Goal: Entertainment & Leisure: Consume media (video, audio)

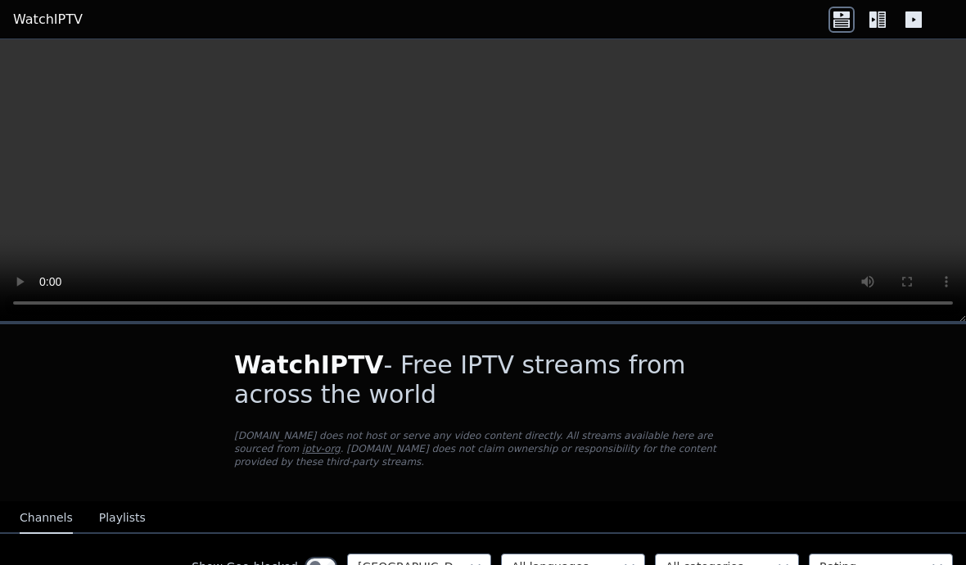
click at [355, 341] on div "WatchIPTV - Free IPTV streams from across the world [DOMAIN_NAME] does not host…" at bounding box center [483, 412] width 550 height 177
click at [53, 26] on link "WatchIPTV" at bounding box center [48, 20] width 70 height 20
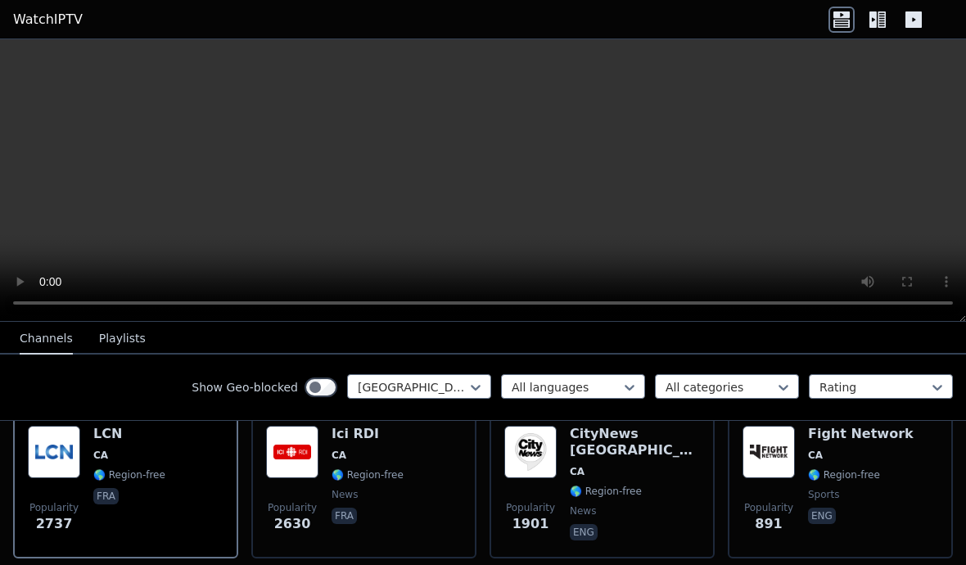
scroll to position [201, 0]
click at [115, 452] on span "CA" at bounding box center [129, 455] width 72 height 13
click at [300, 471] on img at bounding box center [292, 453] width 52 height 52
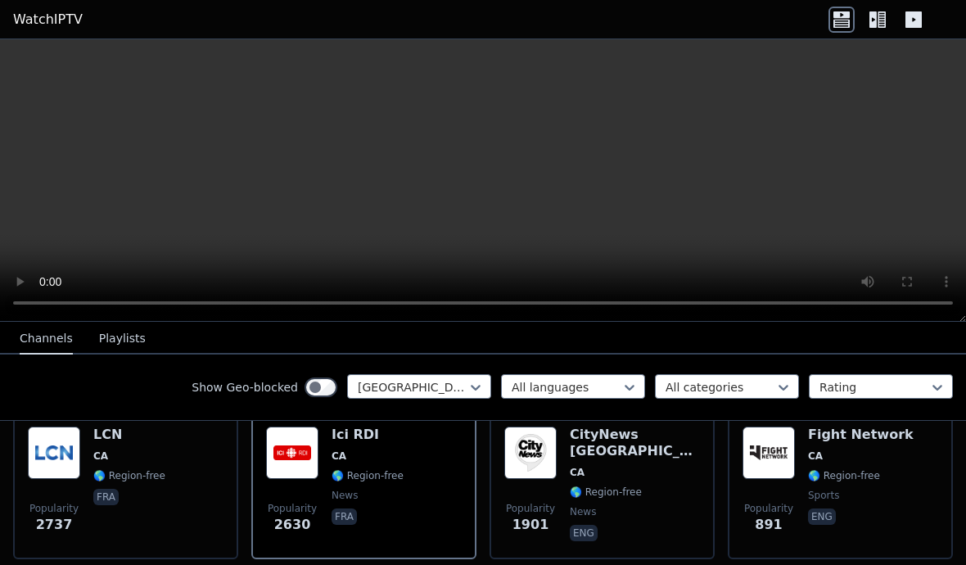
click at [631, 467] on div "CityNews [GEOGRAPHIC_DATA] [GEOGRAPHIC_DATA] 🌎 Region-free news eng" at bounding box center [635, 486] width 130 height 118
click at [853, 449] on span "CA" at bounding box center [861, 455] width 106 height 13
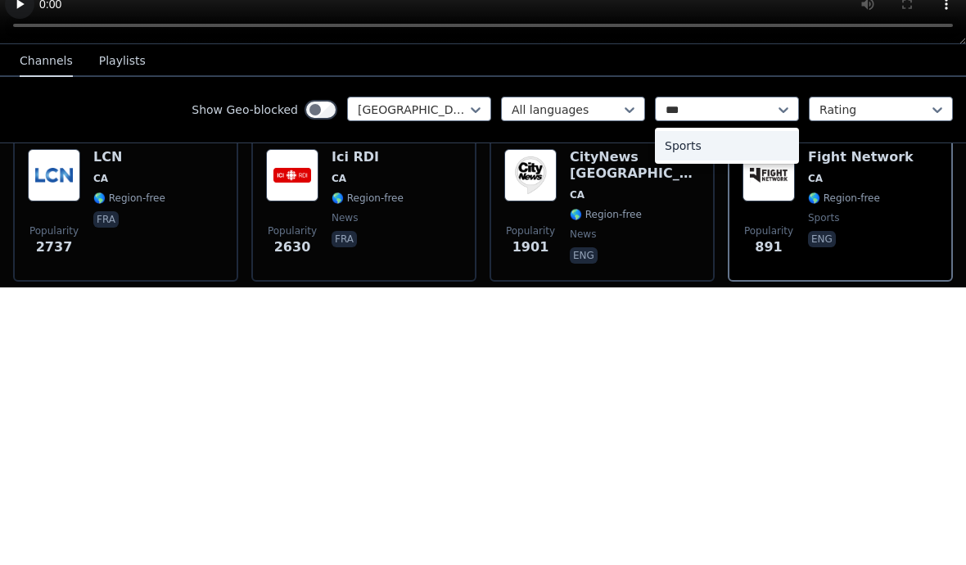
click at [698, 409] on div "Sports" at bounding box center [727, 423] width 144 height 29
type input "***"
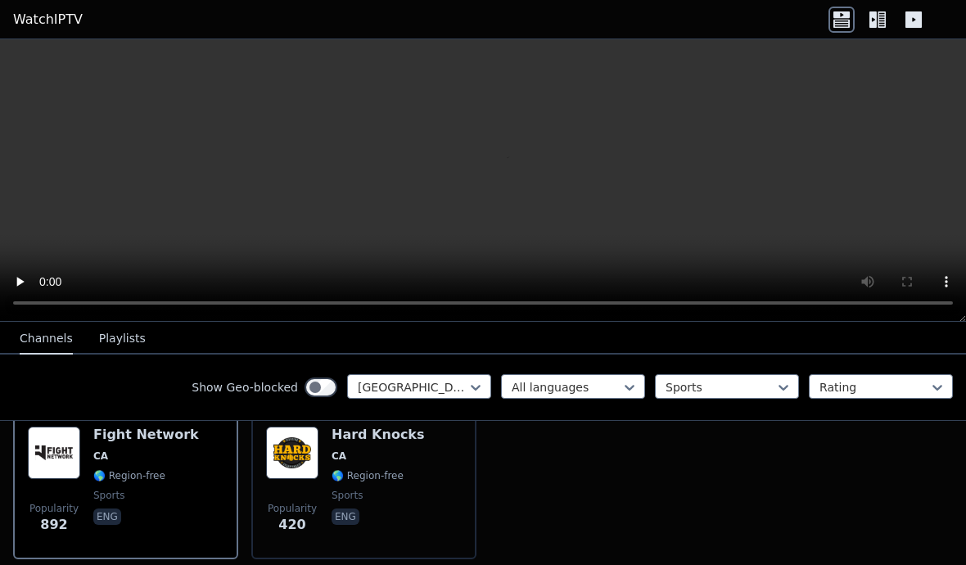
click at [130, 454] on span "CA" at bounding box center [146, 455] width 106 height 13
click at [327, 458] on div "Popularity 420 Hard Knocks CA 🌎 Region-free sports eng" at bounding box center [364, 486] width 196 height 118
click at [299, 449] on img at bounding box center [292, 453] width 52 height 52
click at [131, 479] on span "🌎 Region-free" at bounding box center [129, 475] width 72 height 13
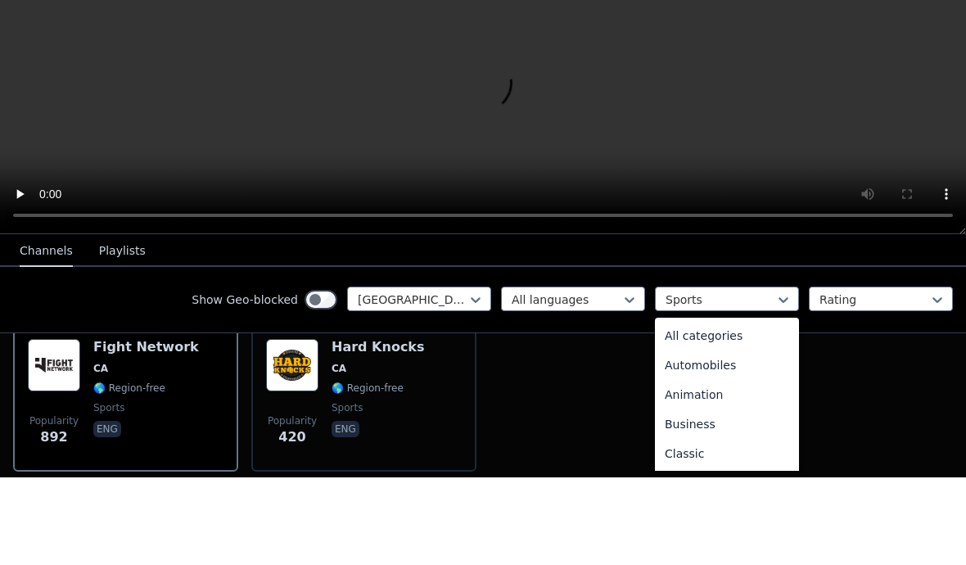
scroll to position [504, 0]
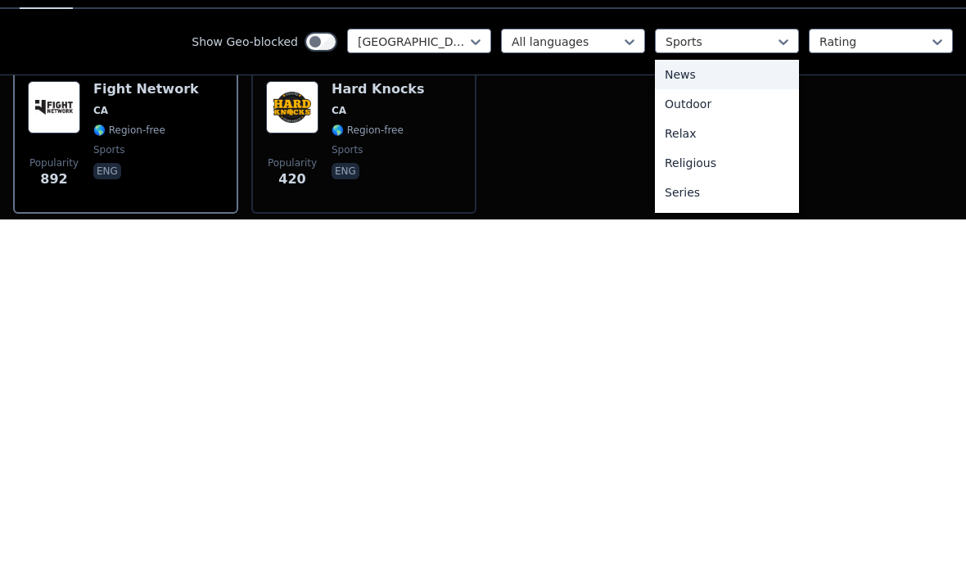
click at [691, 405] on div "News" at bounding box center [727, 419] width 144 height 29
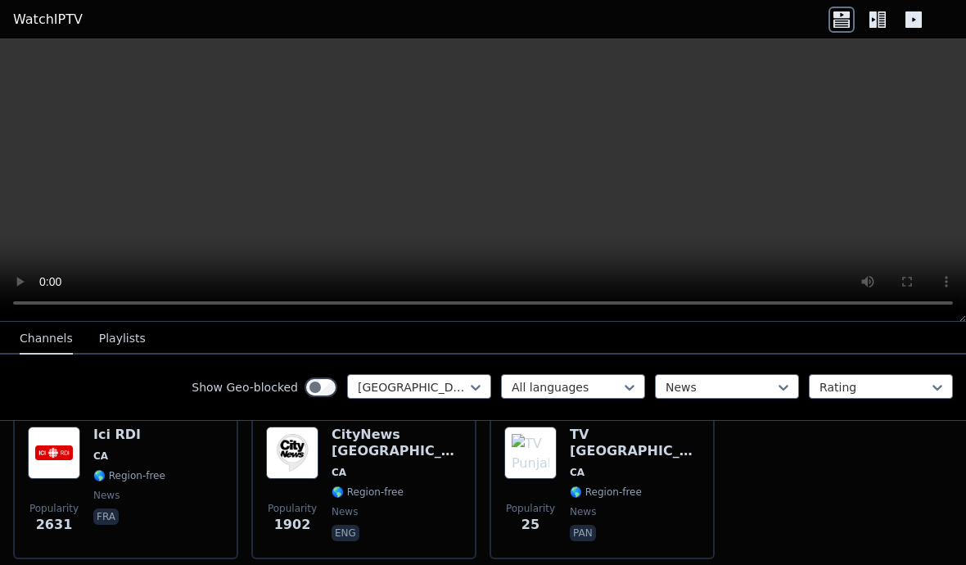
click at [146, 460] on span "CA" at bounding box center [129, 455] width 72 height 13
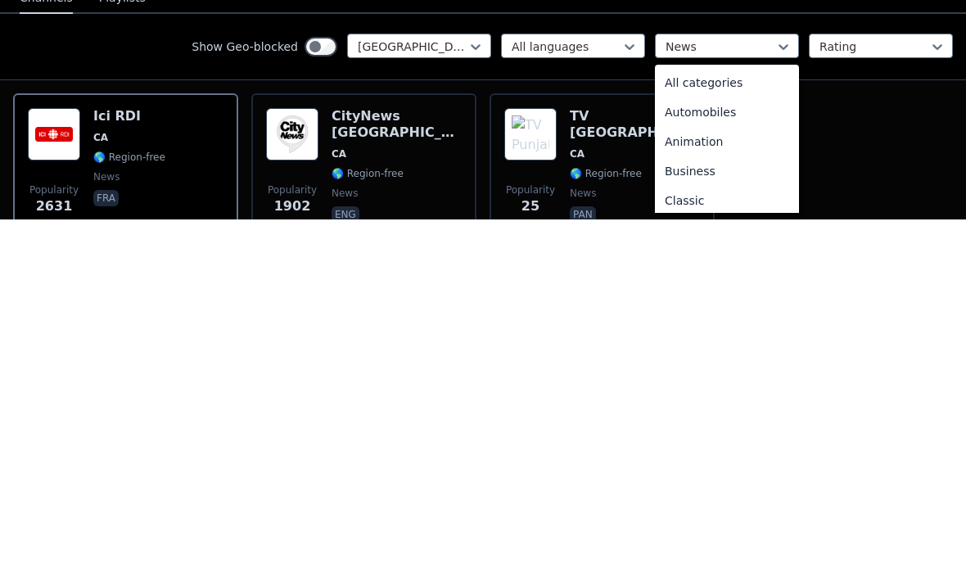
click at [711, 413] on div "All categories" at bounding box center [727, 427] width 144 height 29
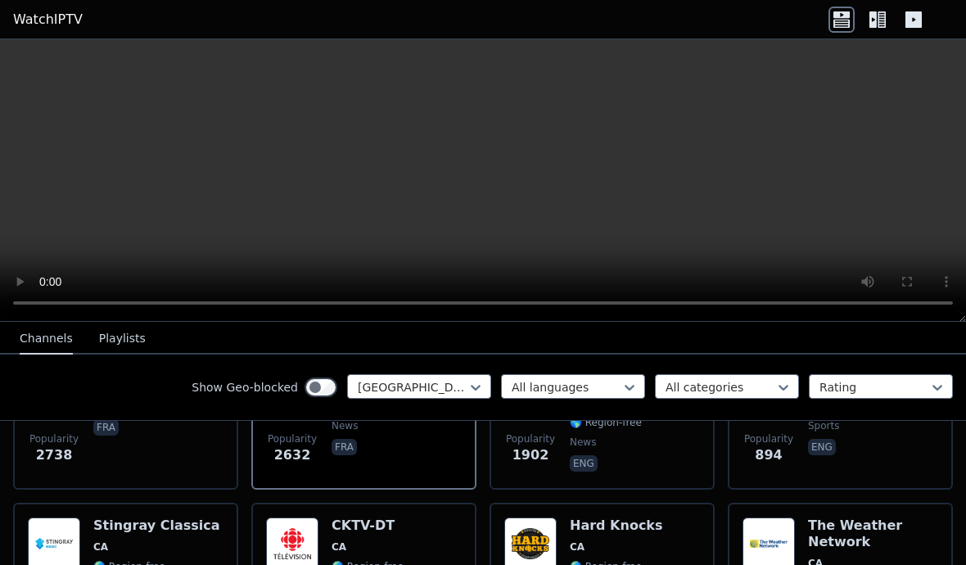
scroll to position [228, 0]
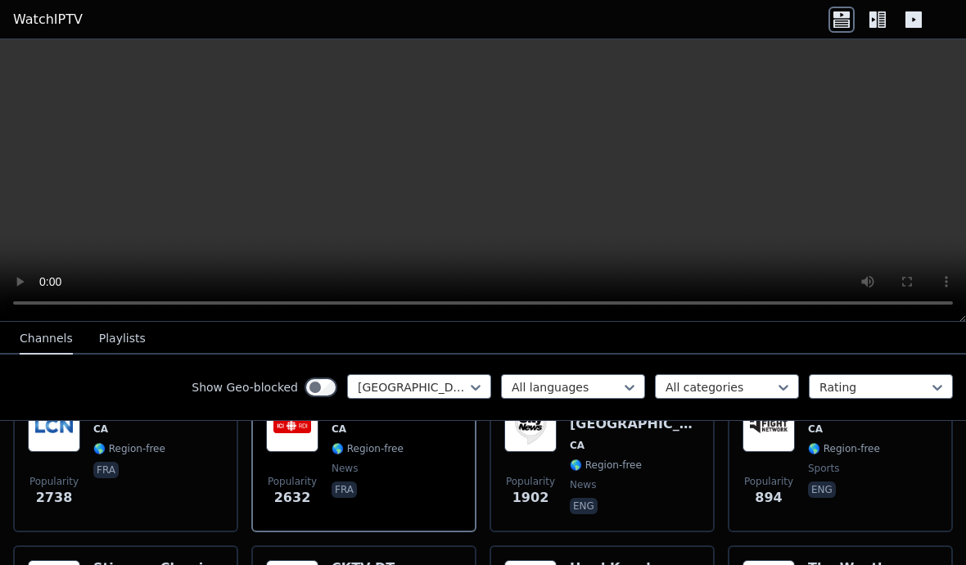
click at [145, 461] on div "LCN CA 🌎 Region-free fra" at bounding box center [129, 459] width 72 height 118
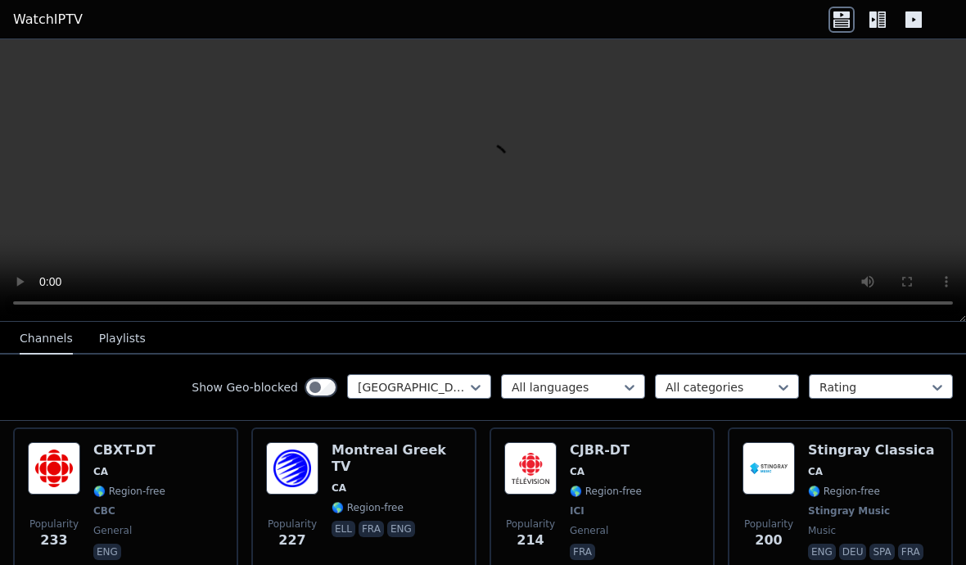
scroll to position [511, 0]
click at [547, 480] on img at bounding box center [530, 467] width 52 height 52
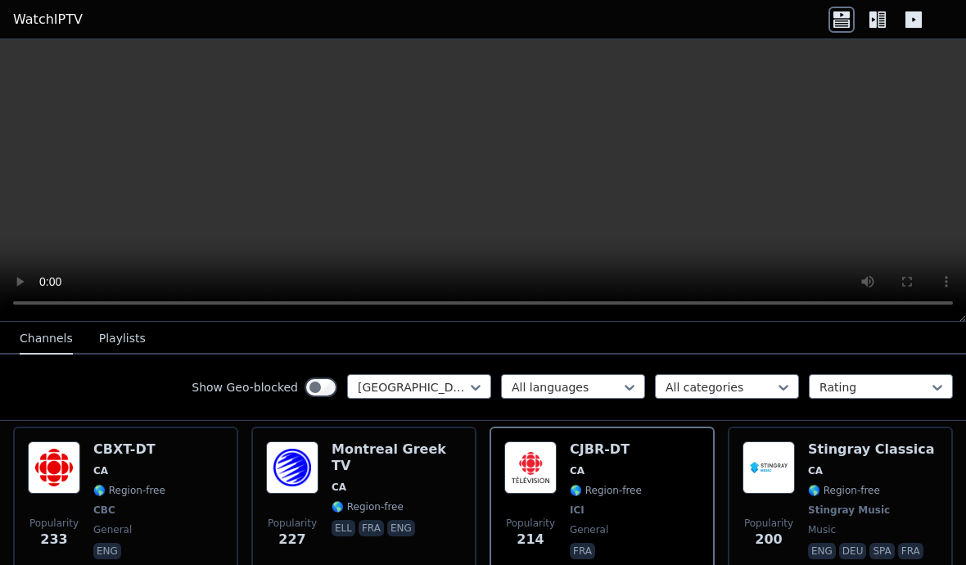
click at [399, 460] on div "Montreal Greek TV CA 🌎 Region-free ell fra eng" at bounding box center [397, 501] width 130 height 121
click at [124, 460] on div "CBXT-DT CA 🌎 Region-free CBC general eng" at bounding box center [129, 501] width 72 height 121
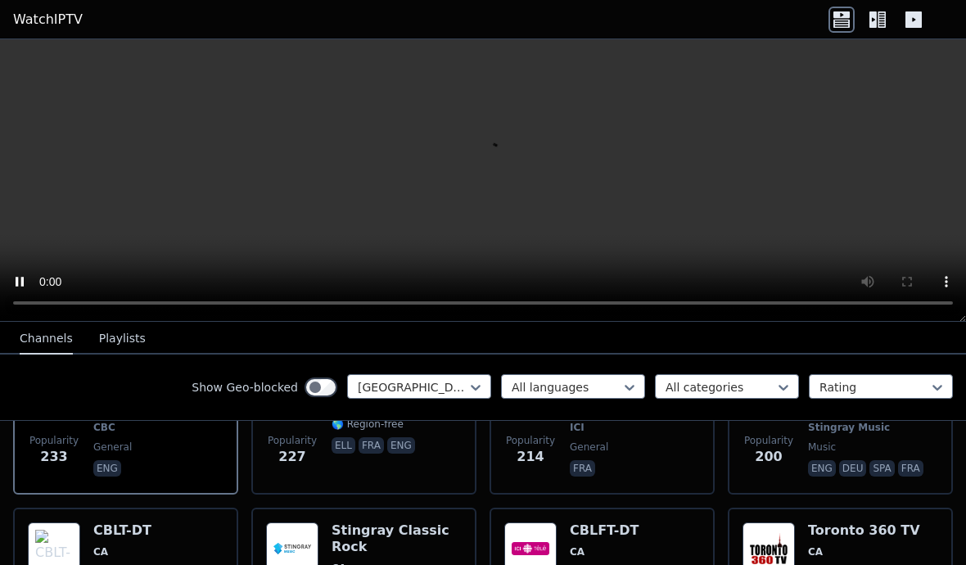
scroll to position [593, 0]
click at [763, 554] on img at bounding box center [769, 549] width 52 height 52
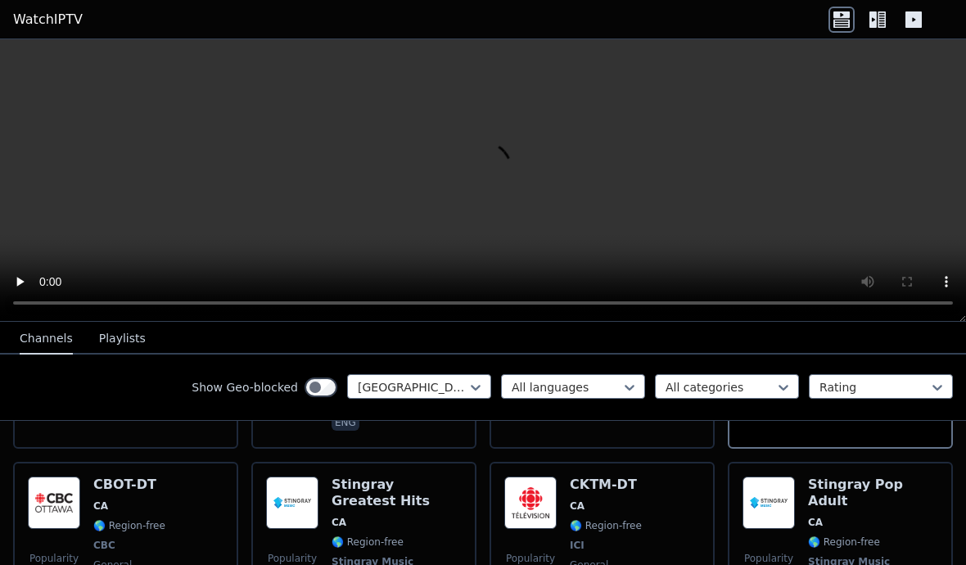
scroll to position [823, 0]
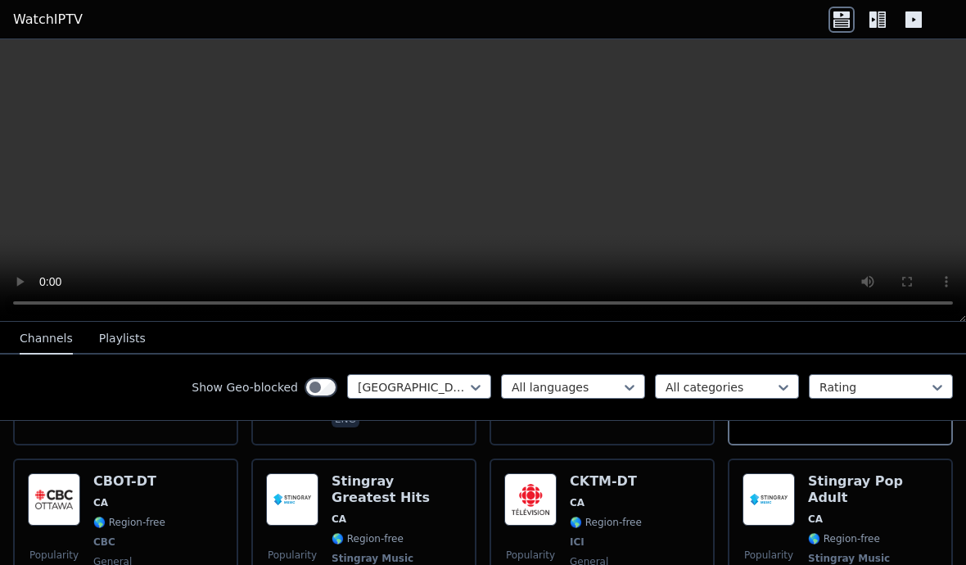
click at [170, 494] on div "Popularity 130 CBOT-DT CA 🌎 Region-free CBC general eng" at bounding box center [126, 542] width 196 height 138
click at [641, 503] on div "Popularity 117 CKTM-DT [GEOGRAPHIC_DATA] 🌎 Region-free ICI general fra" at bounding box center [602, 542] width 196 height 138
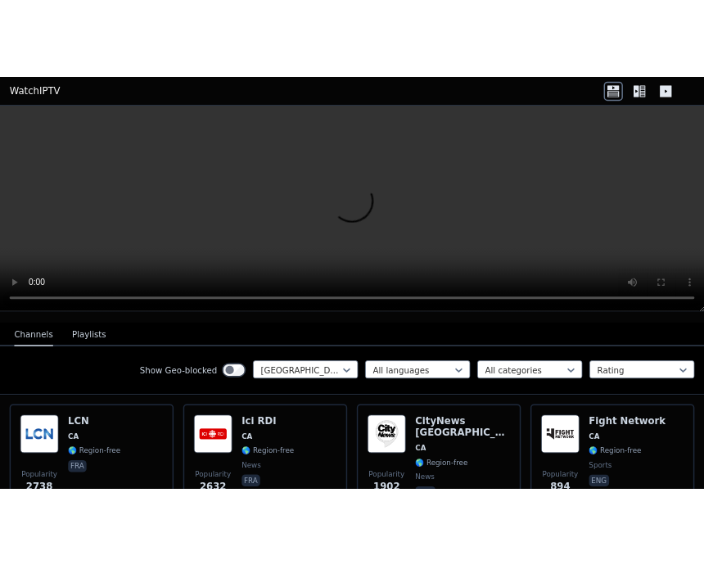
scroll to position [168, 0]
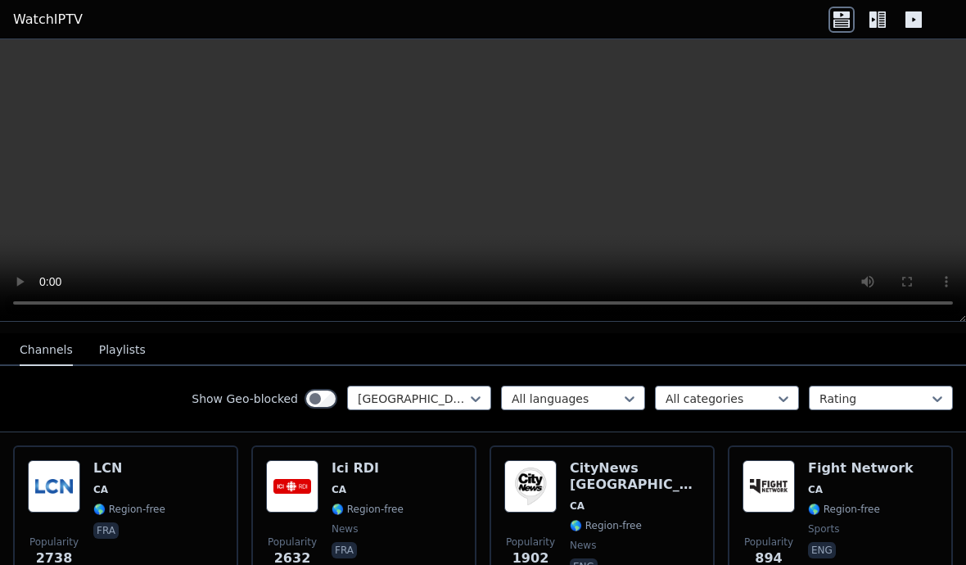
click at [130, 494] on span "CA" at bounding box center [129, 489] width 72 height 13
click at [180, 508] on div "Popularity 2738 LCN CA 🌎 Region-free fra" at bounding box center [126, 519] width 196 height 118
click at [379, 484] on span "CA" at bounding box center [368, 489] width 72 height 13
click at [148, 497] on div "LCN CA 🌎 Region-free fra" at bounding box center [129, 519] width 72 height 118
